Goal: Information Seeking & Learning: Learn about a topic

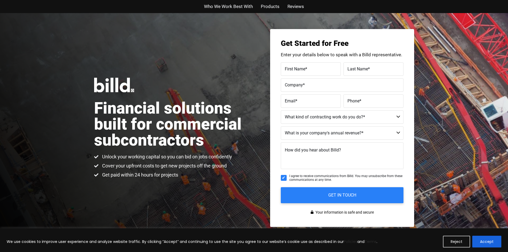
drag, startPoint x: 481, startPoint y: 243, endPoint x: 474, endPoint y: 241, distance: 7.1
click at [481, 242] on button "Accept" at bounding box center [487, 242] width 29 height 12
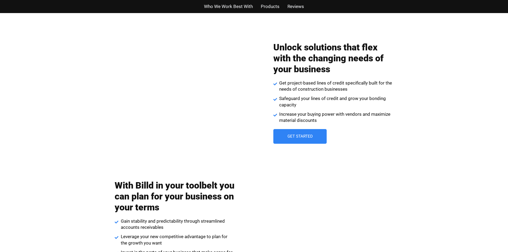
scroll to position [723, 0]
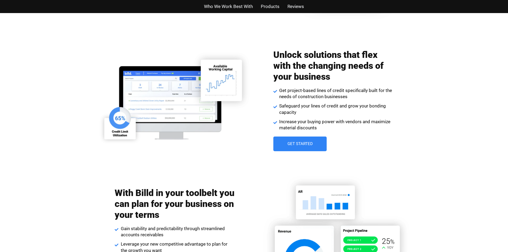
click at [270, 6] on span "Products" at bounding box center [270, 7] width 19 height 8
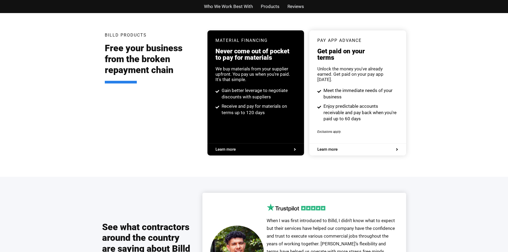
scroll to position [1017, 0]
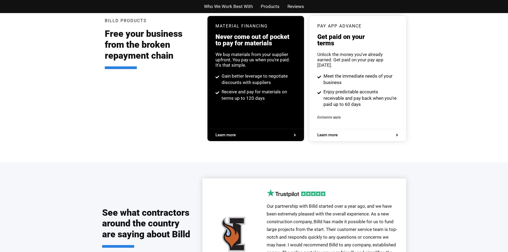
click at [290, 8] on span "Reviews" at bounding box center [296, 7] width 17 height 8
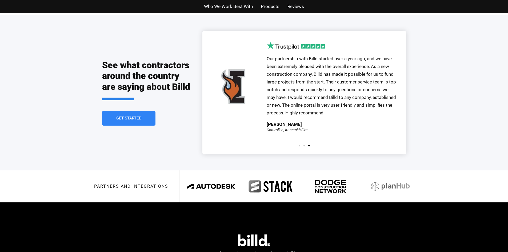
scroll to position [1148, 0]
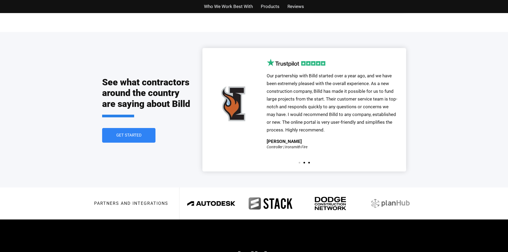
click at [305, 162] on span "Go to slide 2" at bounding box center [305, 163] width 2 height 2
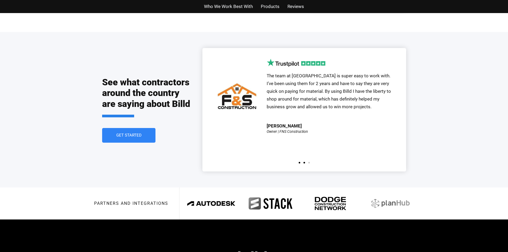
click at [299, 162] on span "Go to slide 1" at bounding box center [300, 163] width 2 height 2
